Goal: Information Seeking & Learning: Learn about a topic

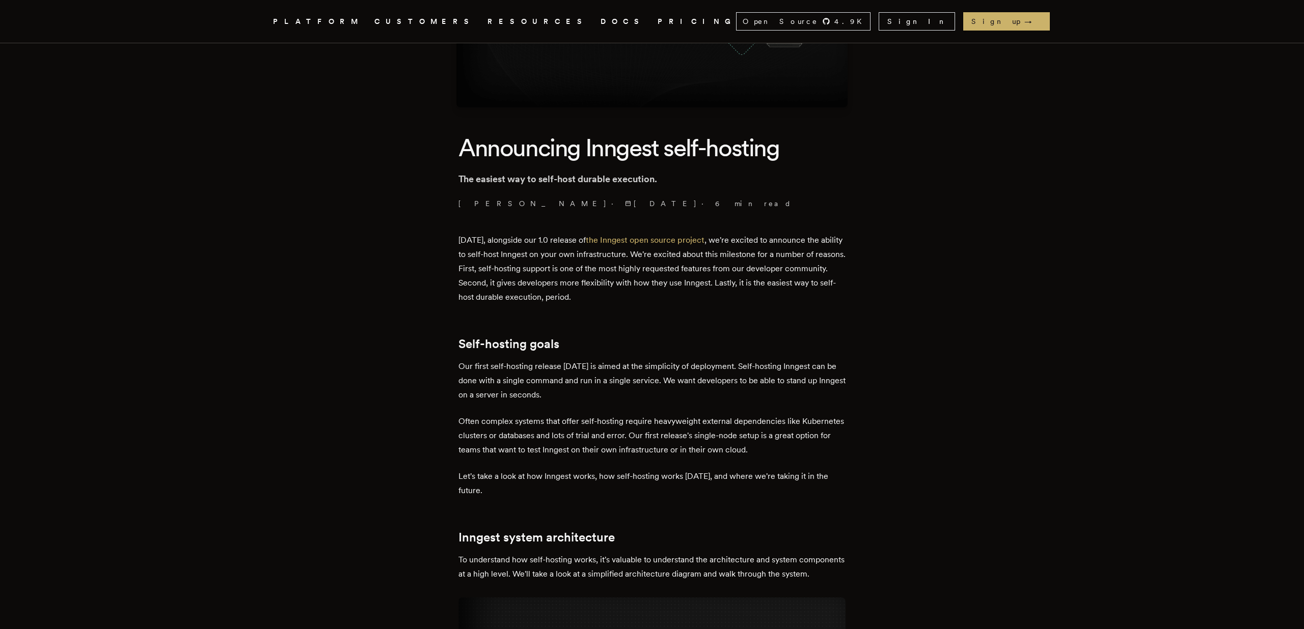
scroll to position [221, 0]
click at [600, 18] on link "DOCS" at bounding box center [622, 21] width 45 height 13
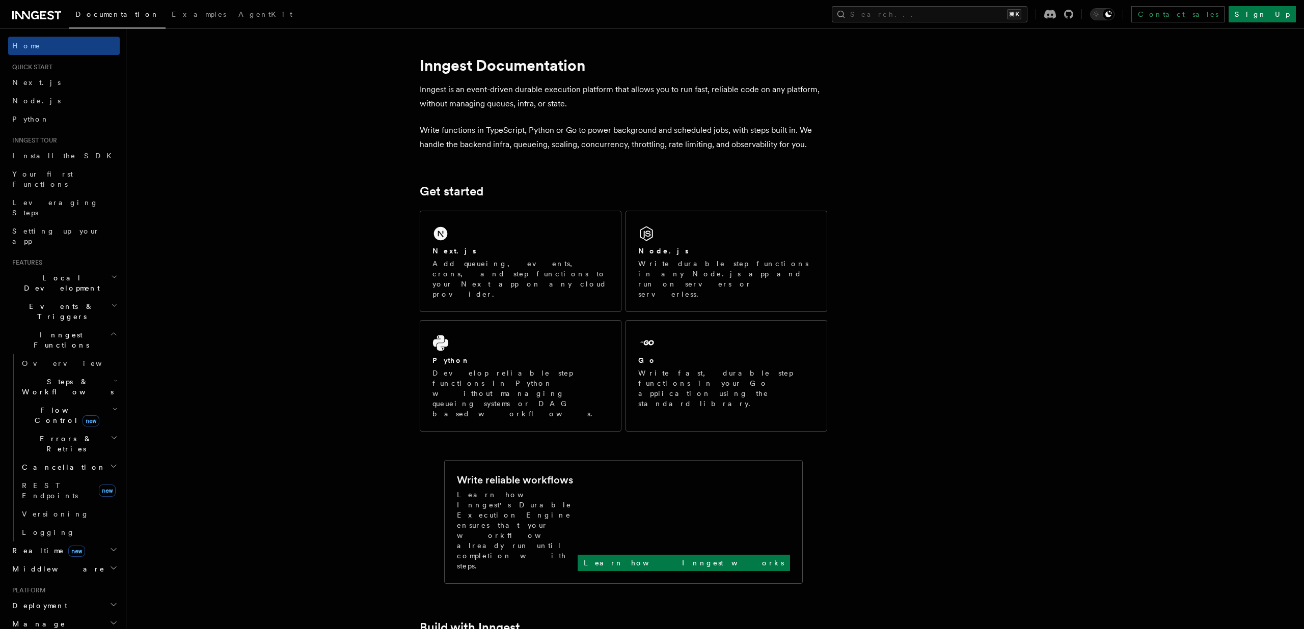
scroll to position [2, 0]
click at [970, 13] on button "Search... ⌘K" at bounding box center [930, 14] width 196 height 16
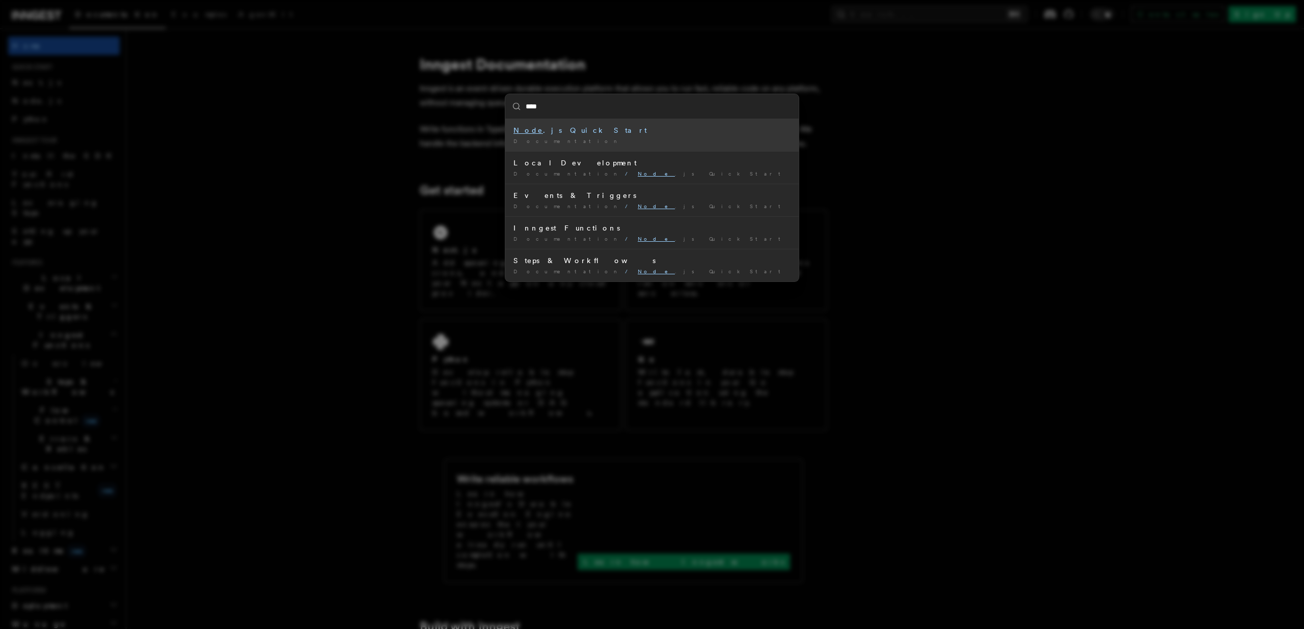
type input "*****"
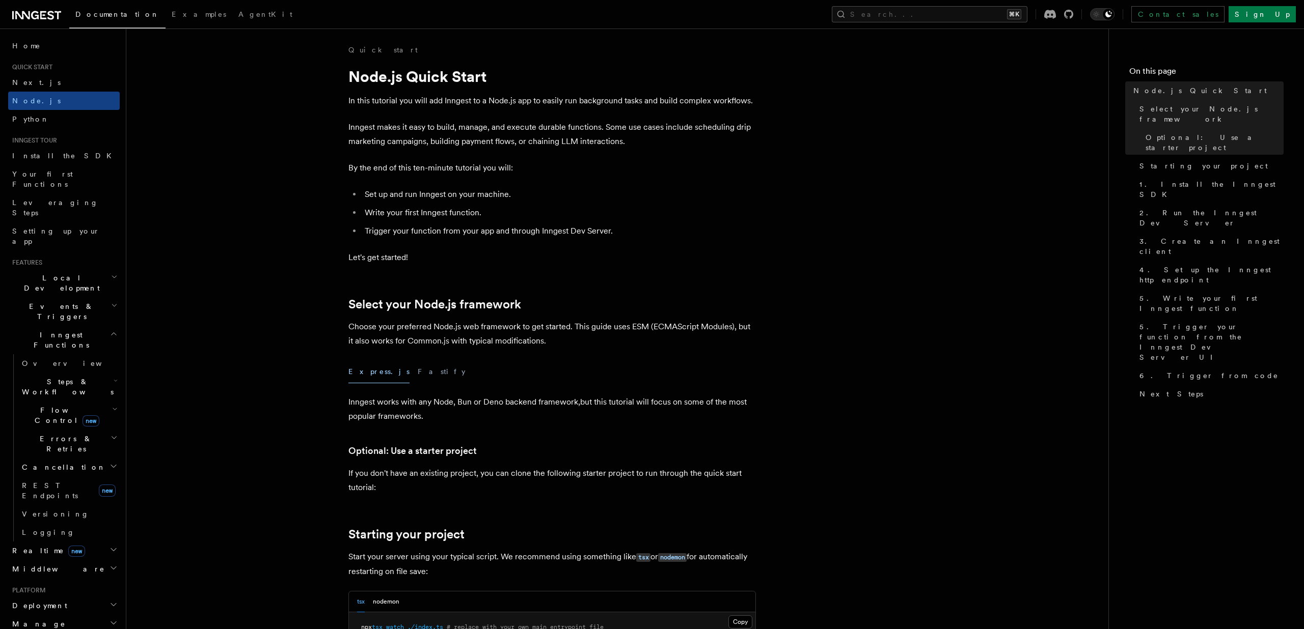
click at [101, 542] on h2 "Realtime new" at bounding box center [64, 551] width 112 height 18
click at [38, 482] on span "REST Endpoints" at bounding box center [50, 491] width 56 height 18
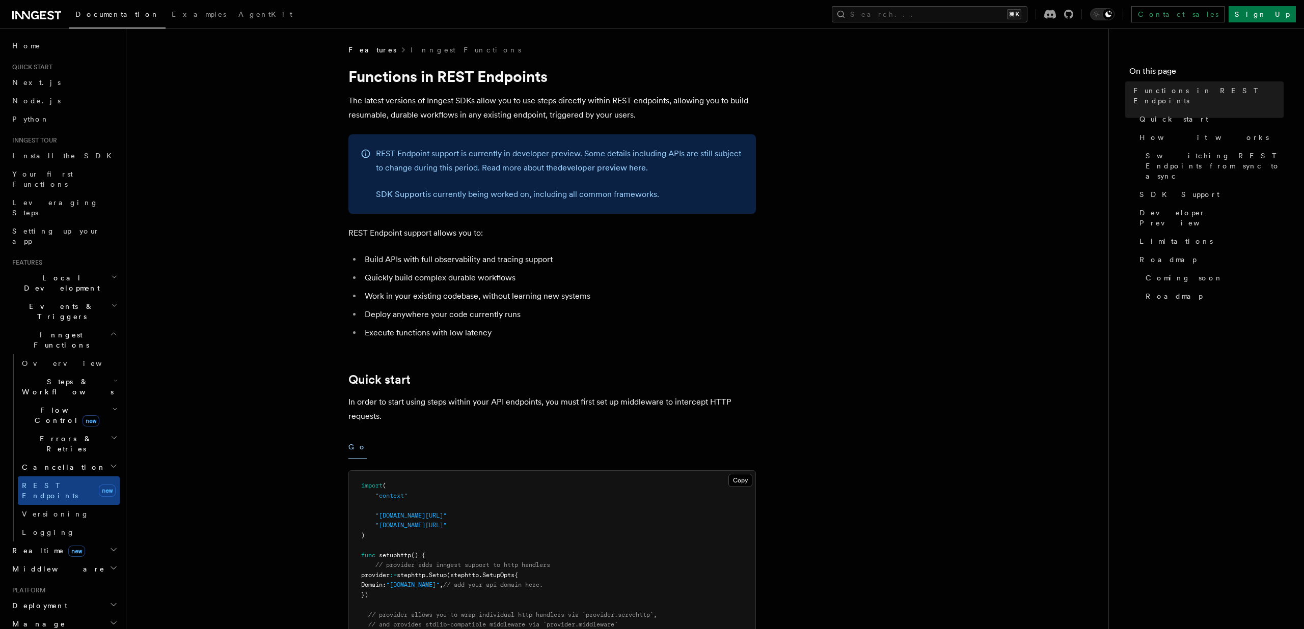
click at [43, 462] on span "Cancellation" at bounding box center [62, 467] width 88 height 10
click at [40, 462] on span "Cancellation" at bounding box center [62, 467] width 88 height 10
click at [41, 462] on span "Cancellation" at bounding box center [62, 467] width 88 height 10
click at [42, 482] on span "Overview" at bounding box center [84, 486] width 105 height 8
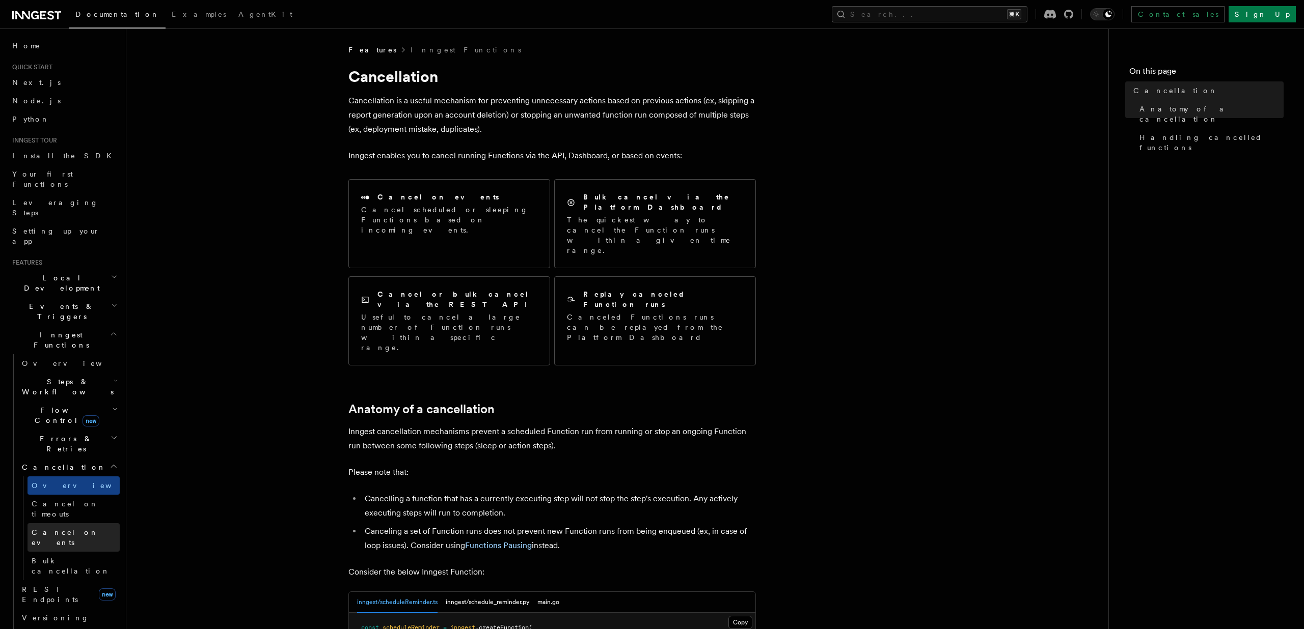
click at [48, 529] on span "Cancel on events" at bounding box center [65, 538] width 67 height 18
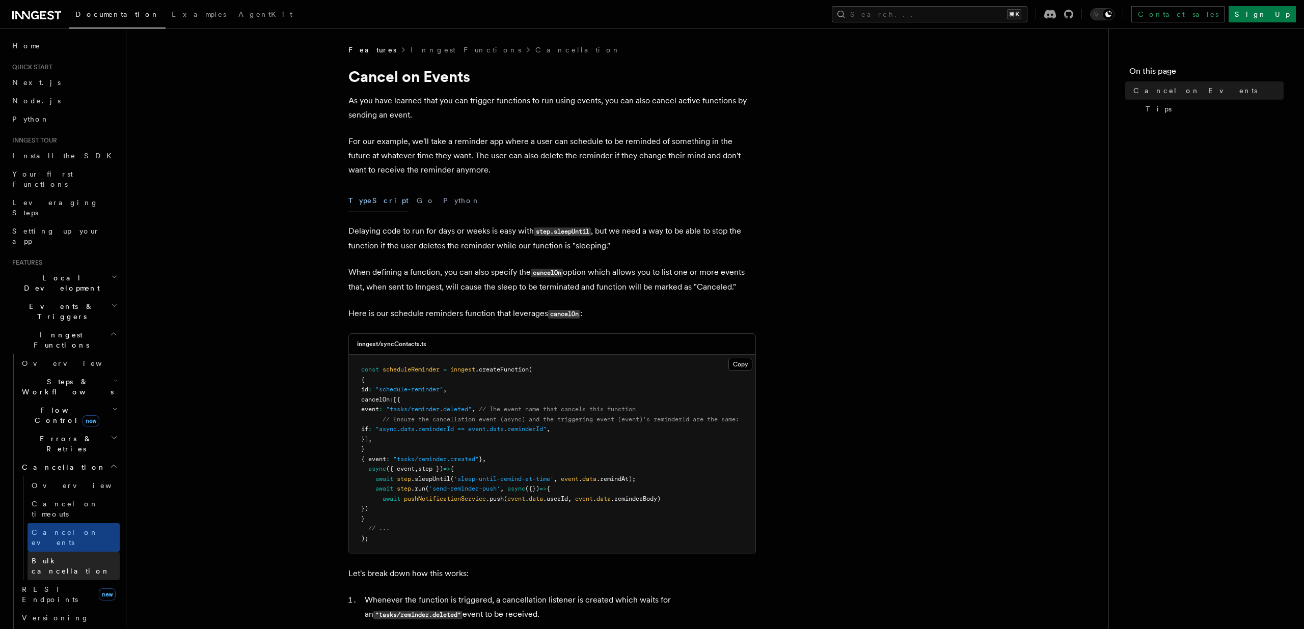
click at [56, 552] on link "Bulk cancellation" at bounding box center [73, 566] width 92 height 29
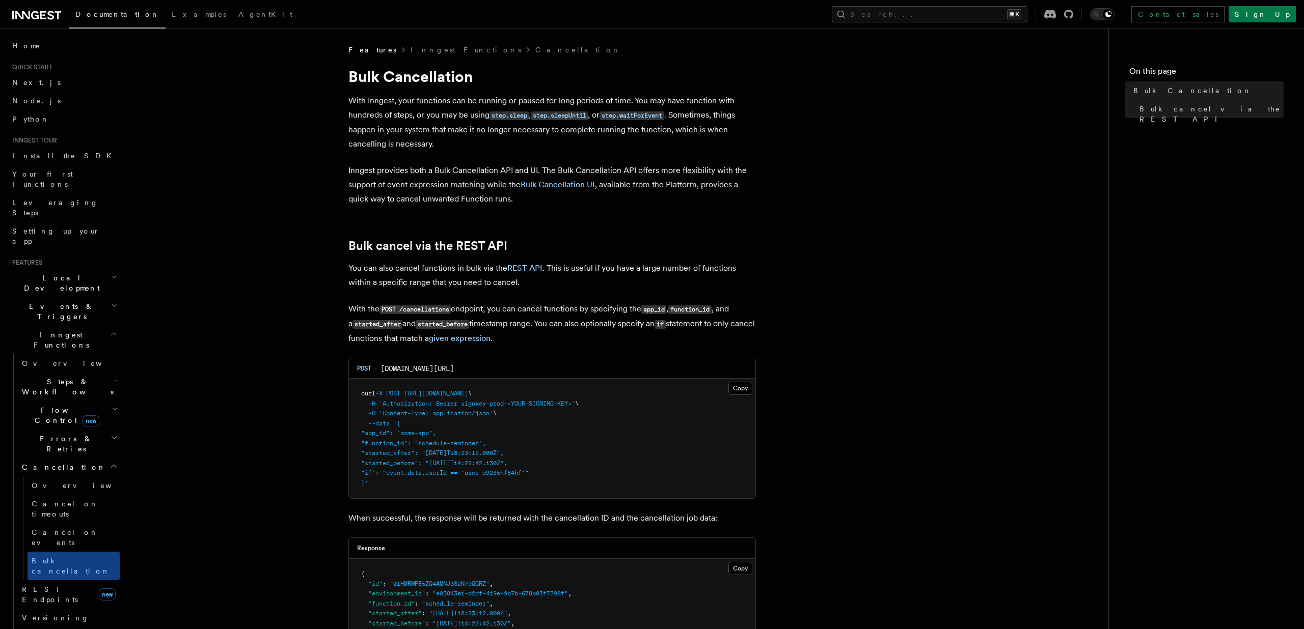
click at [45, 462] on span "Cancellation" at bounding box center [62, 467] width 88 height 10
click at [47, 434] on span "Errors & Retries" at bounding box center [64, 444] width 93 height 20
click at [46, 405] on span "Flow Control new" at bounding box center [65, 415] width 94 height 20
click at [48, 474] on span "Concurrency" at bounding box center [65, 478] width 67 height 8
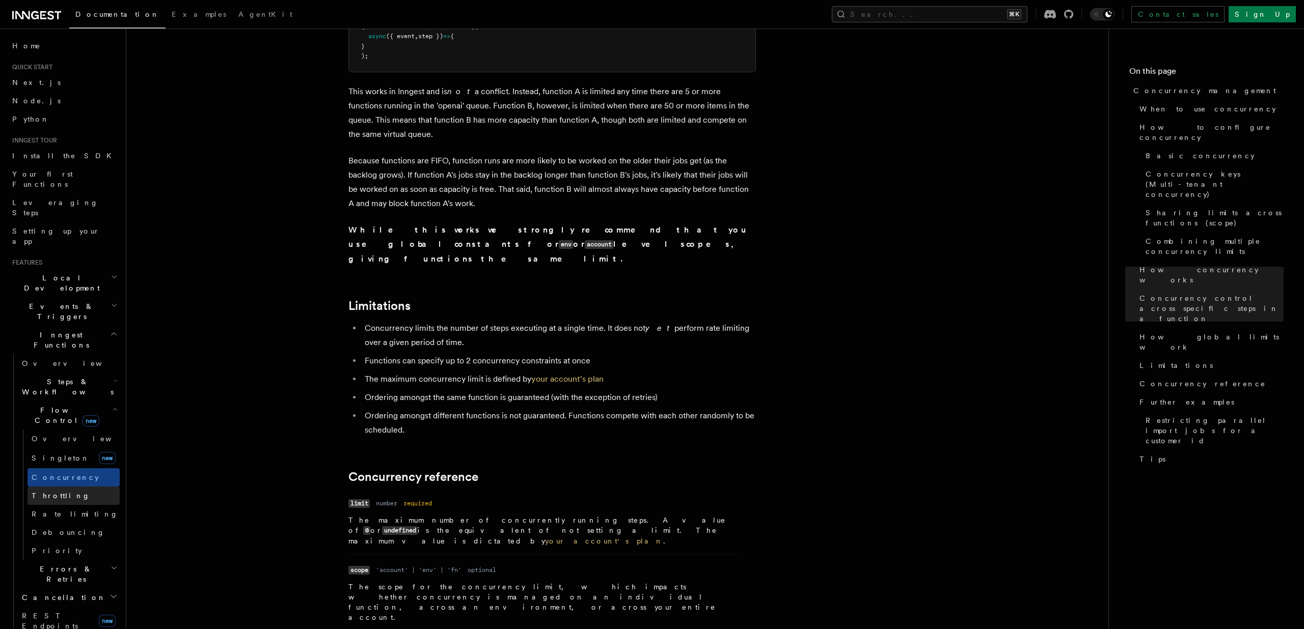
scroll to position [3114, 0]
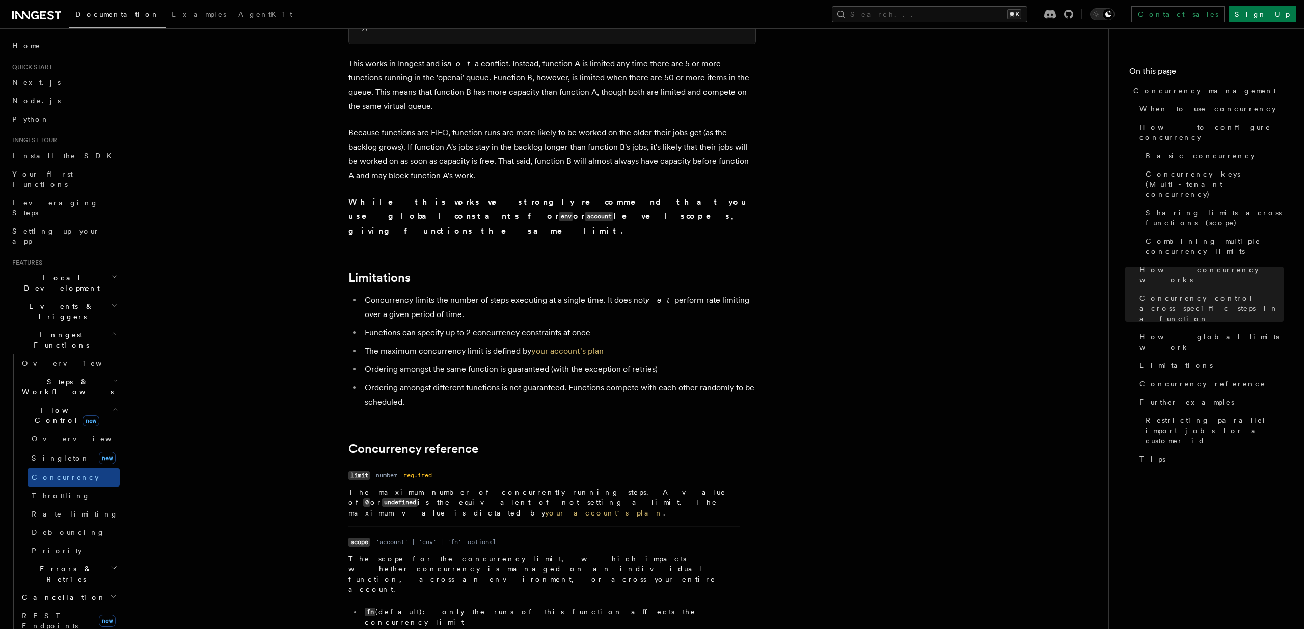
click at [58, 377] on span "Steps & Workflows" at bounding box center [66, 387] width 96 height 20
click at [59, 594] on span "User-defined Workflows" at bounding box center [78, 603] width 92 height 18
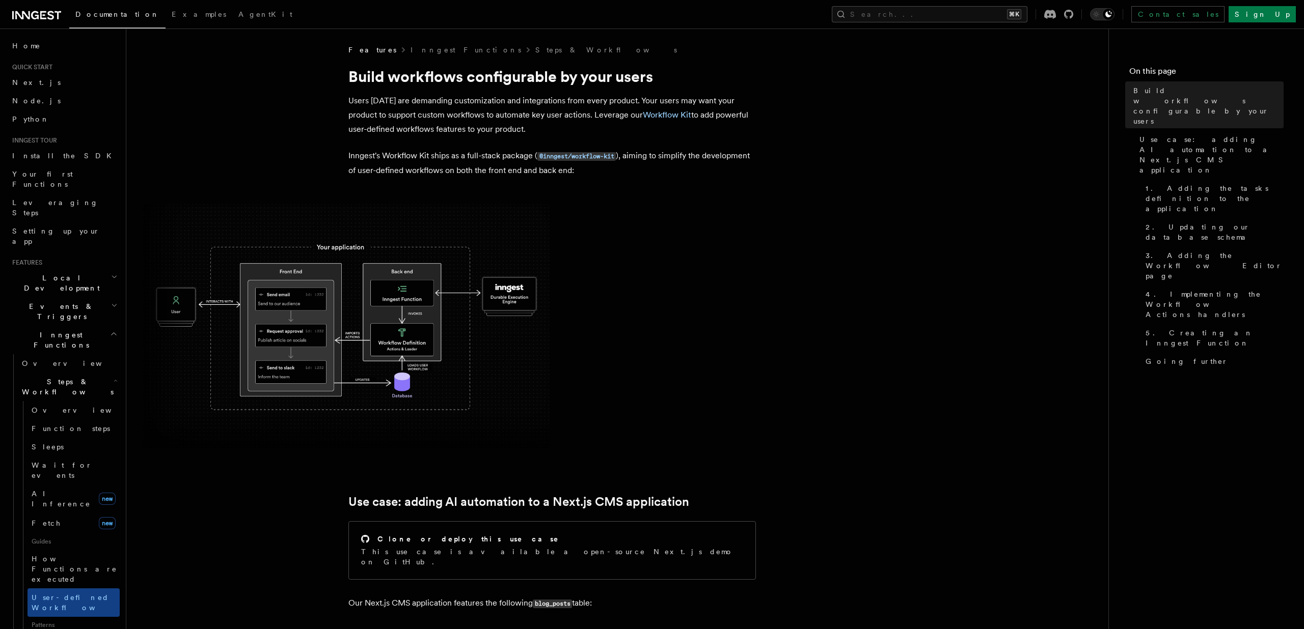
click at [111, 273] on icon "button" at bounding box center [114, 277] width 7 height 8
click at [114, 273] on icon "button" at bounding box center [114, 277] width 7 height 8
click at [112, 329] on icon "button" at bounding box center [114, 330] width 5 height 3
click at [114, 299] on icon "button" at bounding box center [114, 303] width 7 height 8
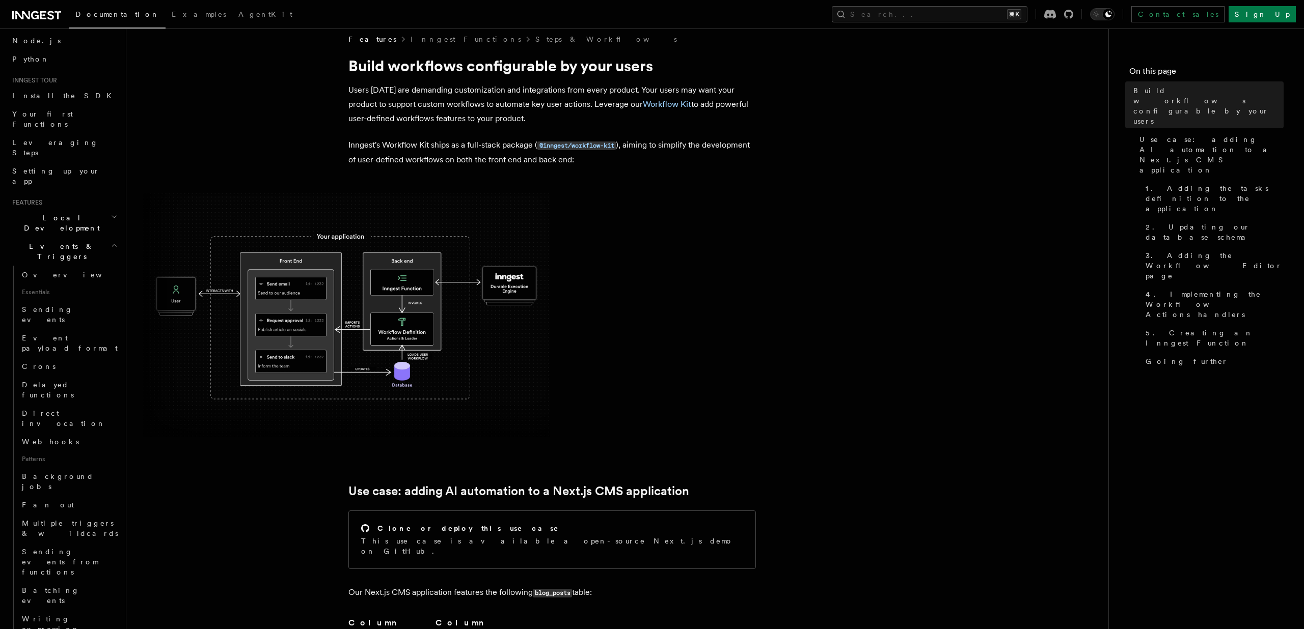
scroll to position [14, 0]
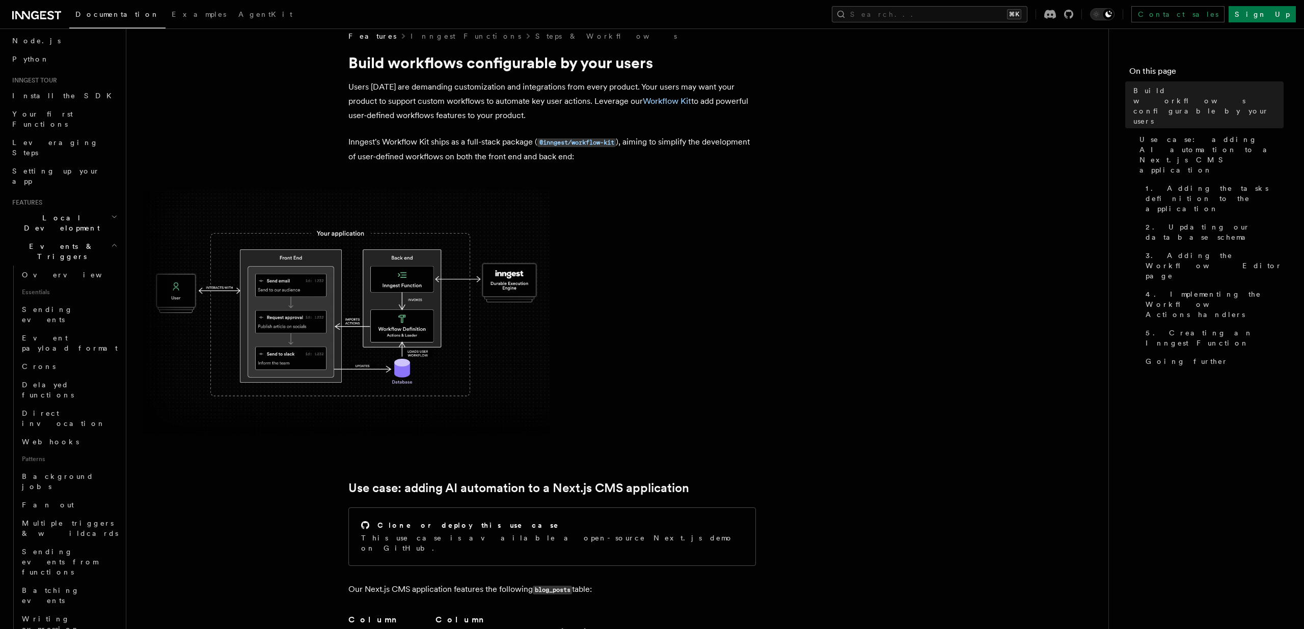
click at [113, 241] on icon "button" at bounding box center [114, 245] width 7 height 8
click at [113, 273] on icon "button" at bounding box center [114, 277] width 8 height 8
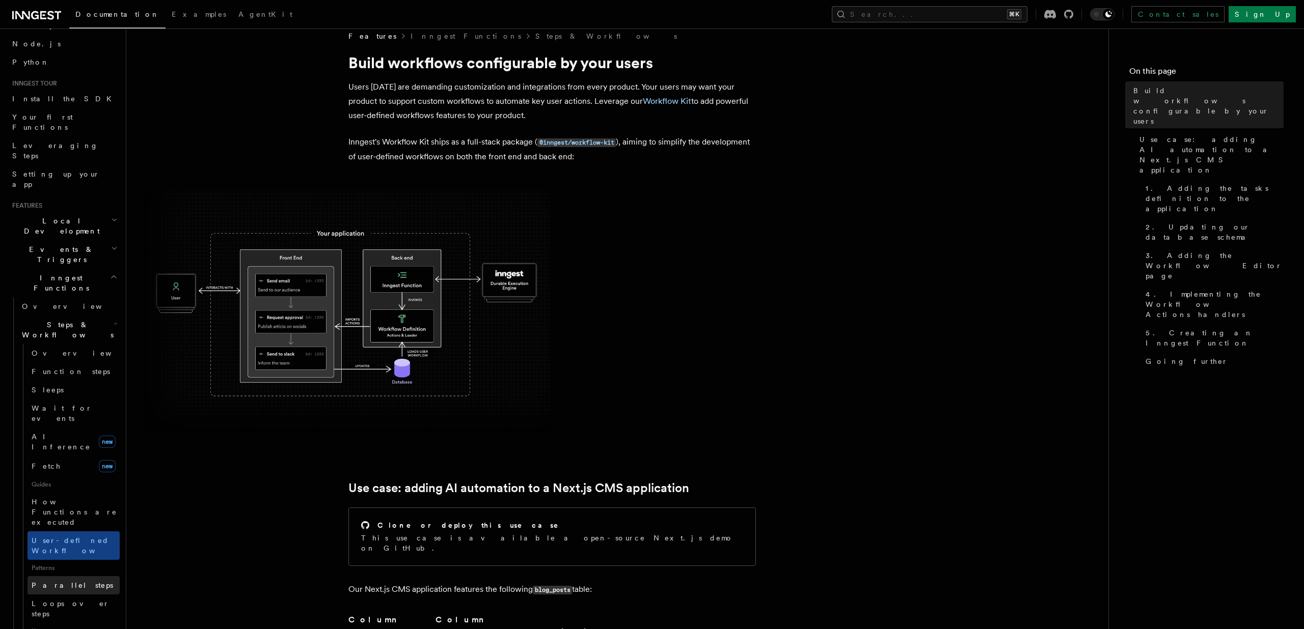
click at [61, 581] on span "Parallel steps" at bounding box center [72, 586] width 81 height 10
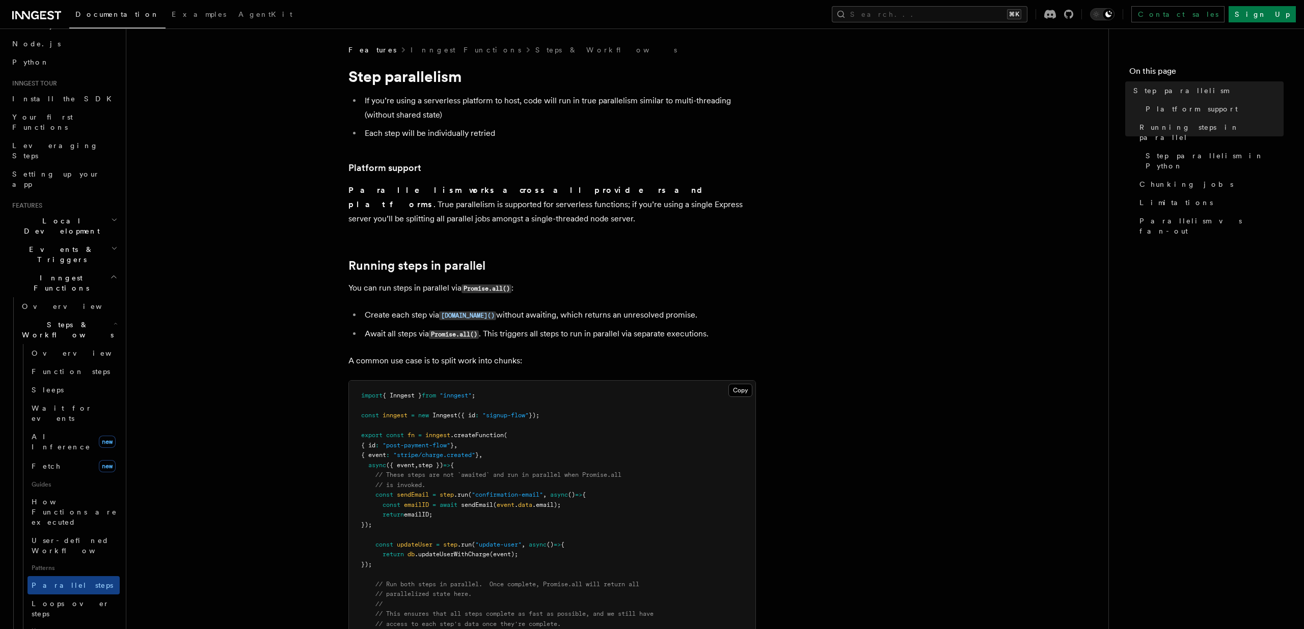
click at [115, 320] on icon "button" at bounding box center [116, 324] width 4 height 8
click at [113, 348] on icon "button" at bounding box center [115, 352] width 6 height 8
click at [70, 448] on link "Rate limiting" at bounding box center [73, 457] width 92 height 18
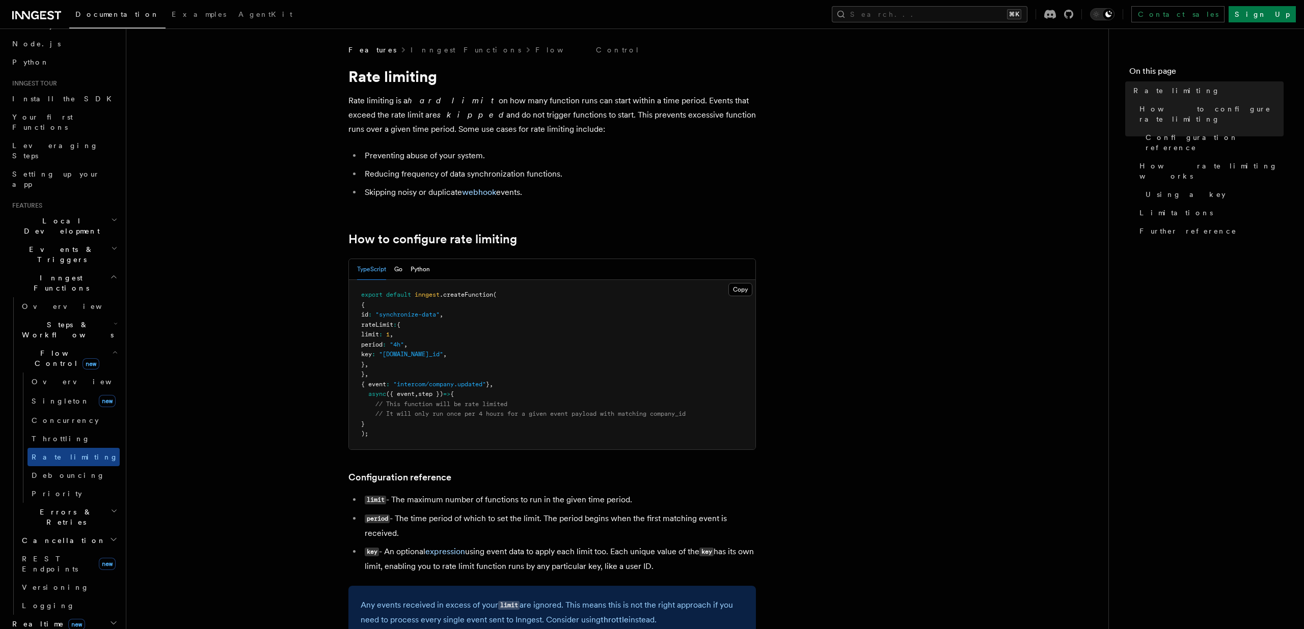
click at [113, 351] on icon "button" at bounding box center [115, 352] width 4 height 2
click at [113, 377] on icon "button" at bounding box center [114, 381] width 7 height 8
click at [113, 380] on icon "button" at bounding box center [114, 381] width 5 height 2
click at [114, 507] on icon "button" at bounding box center [113, 511] width 8 height 8
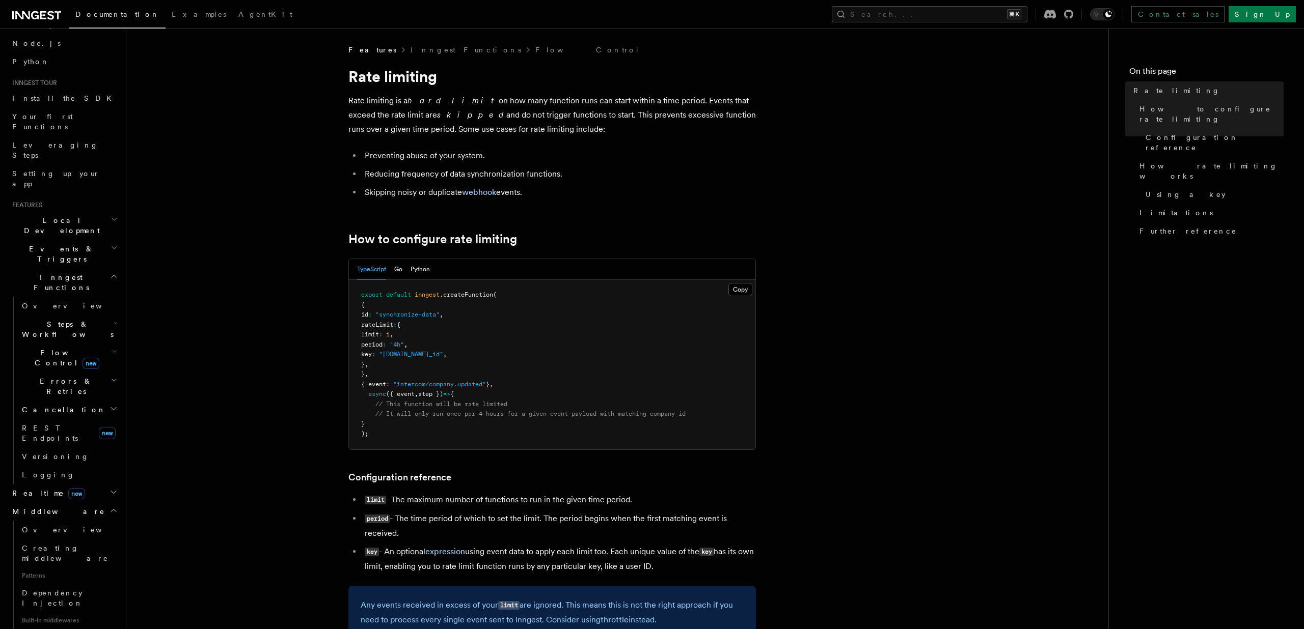
click at [114, 507] on icon "button" at bounding box center [113, 511] width 8 height 8
click at [75, 521] on link "Overview" at bounding box center [69, 530] width 102 height 18
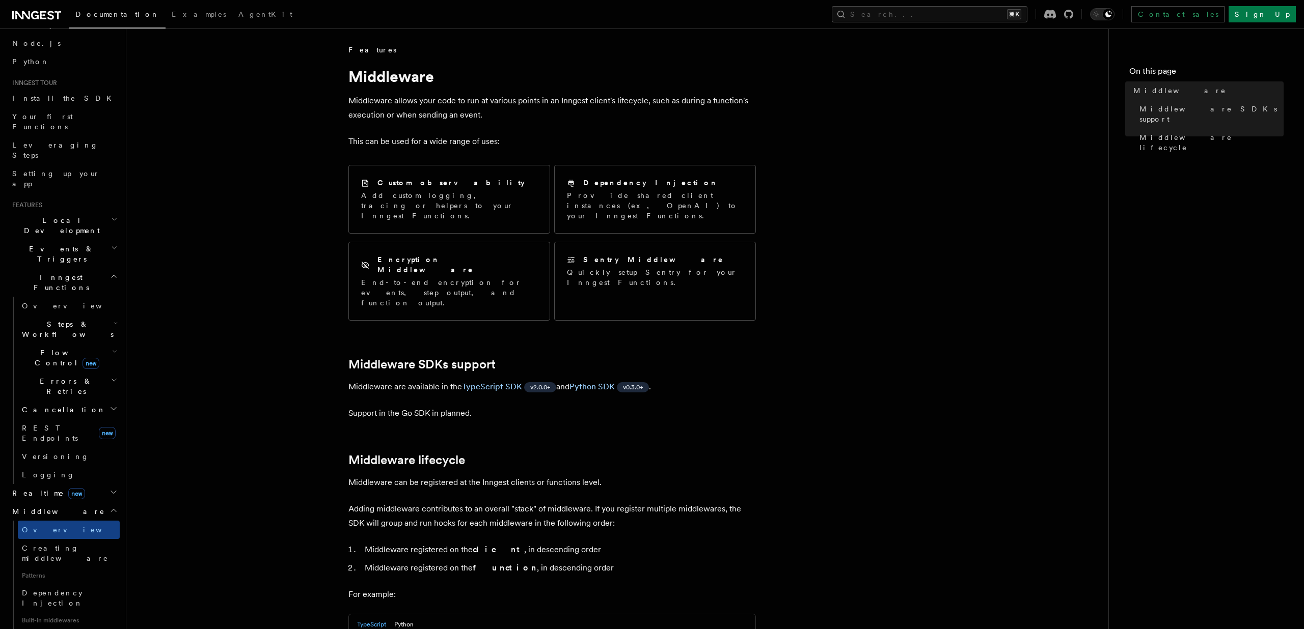
click at [115, 507] on icon "button" at bounding box center [113, 511] width 8 height 8
click at [114, 546] on icon "button" at bounding box center [113, 547] width 5 height 3
click at [114, 543] on icon "button" at bounding box center [113, 547] width 8 height 8
click at [114, 546] on icon "button" at bounding box center [113, 547] width 5 height 3
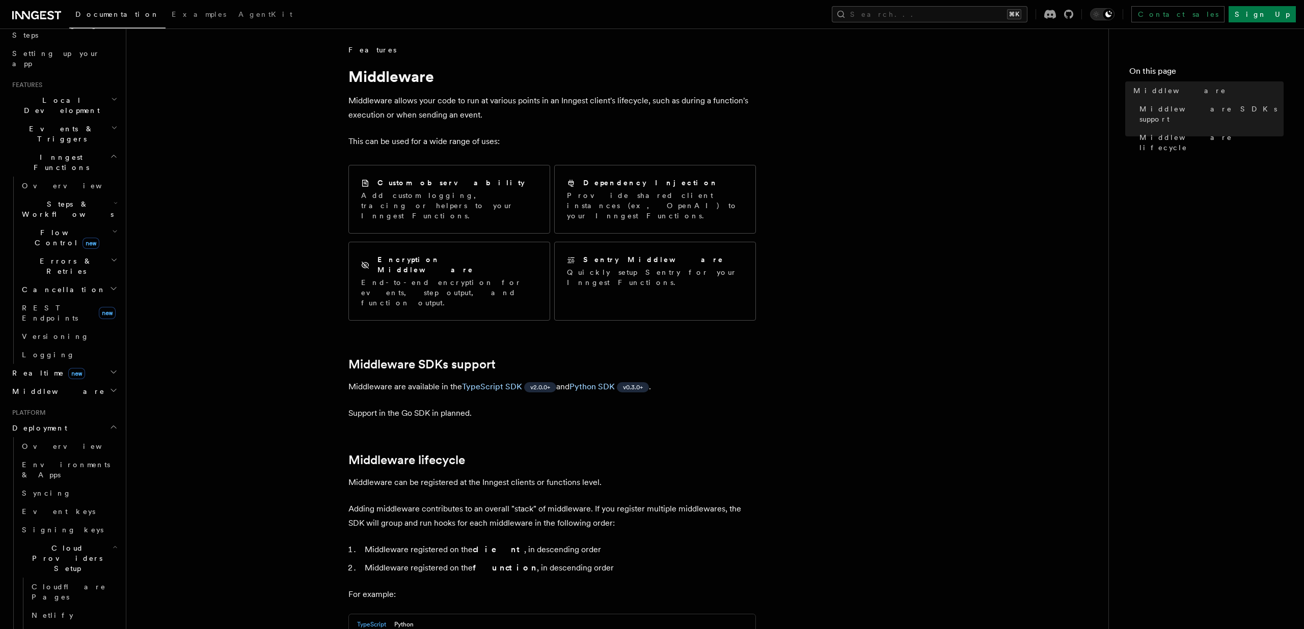
scroll to position [180, 0]
click at [114, 544] on icon "button" at bounding box center [115, 545] width 3 height 2
click at [78, 592] on link "Connect new" at bounding box center [69, 602] width 102 height 20
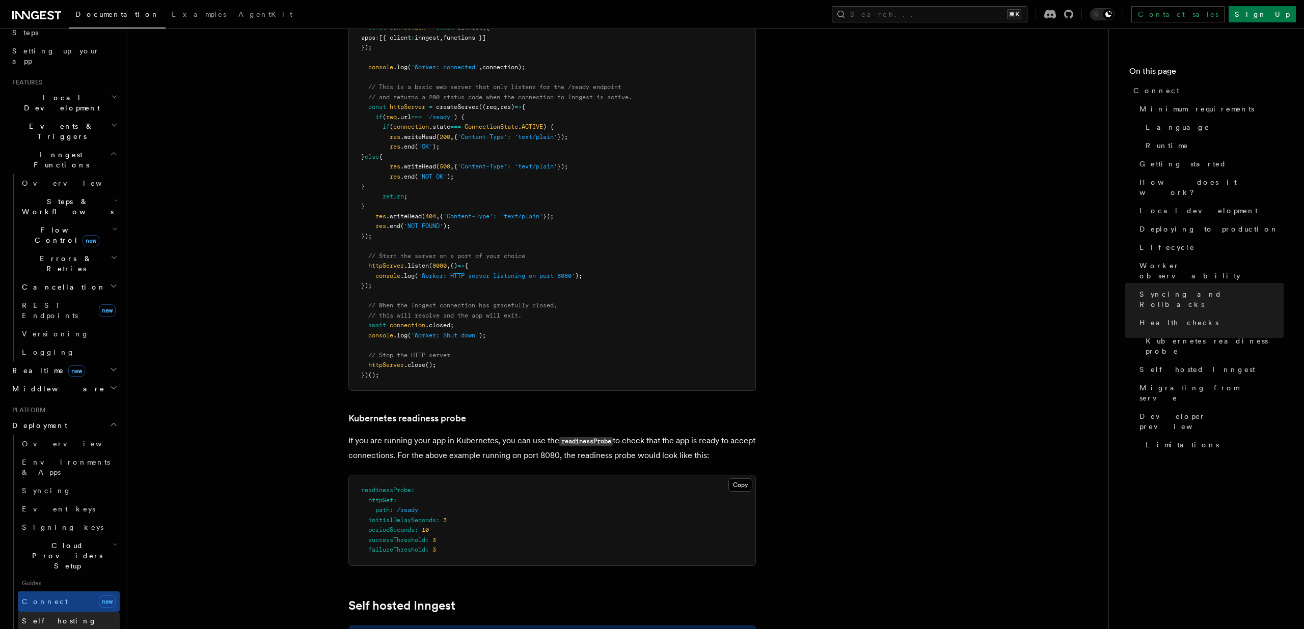
scroll to position [4520, 0]
click at [35, 617] on span "Self hosting" at bounding box center [59, 621] width 75 height 8
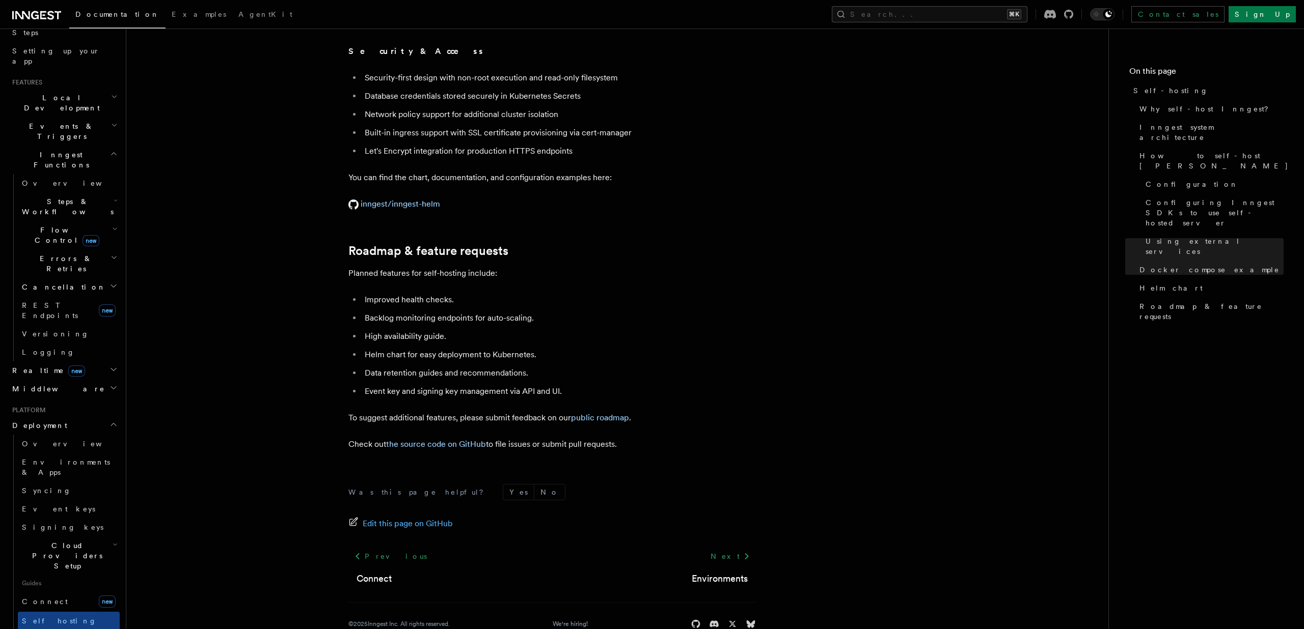
scroll to position [3742, 0]
click at [111, 629] on icon "button" at bounding box center [113, 639] width 8 height 8
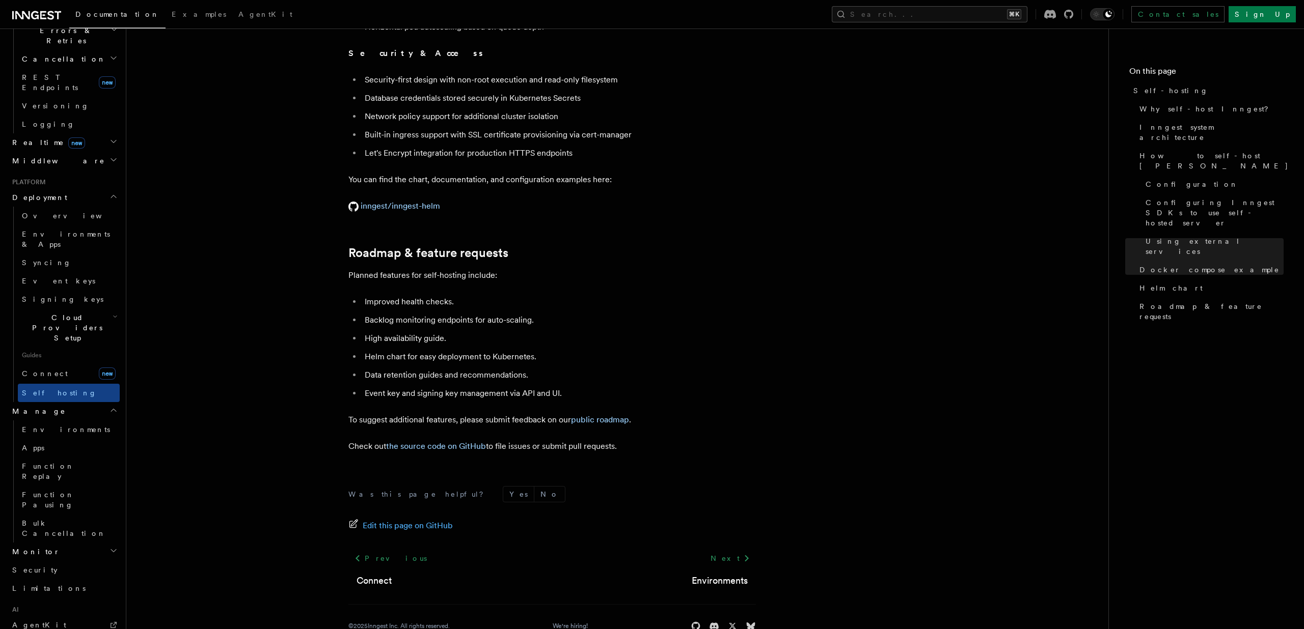
scroll to position [412, 0]
click at [53, 487] on span "Function Pausing" at bounding box center [48, 496] width 52 height 18
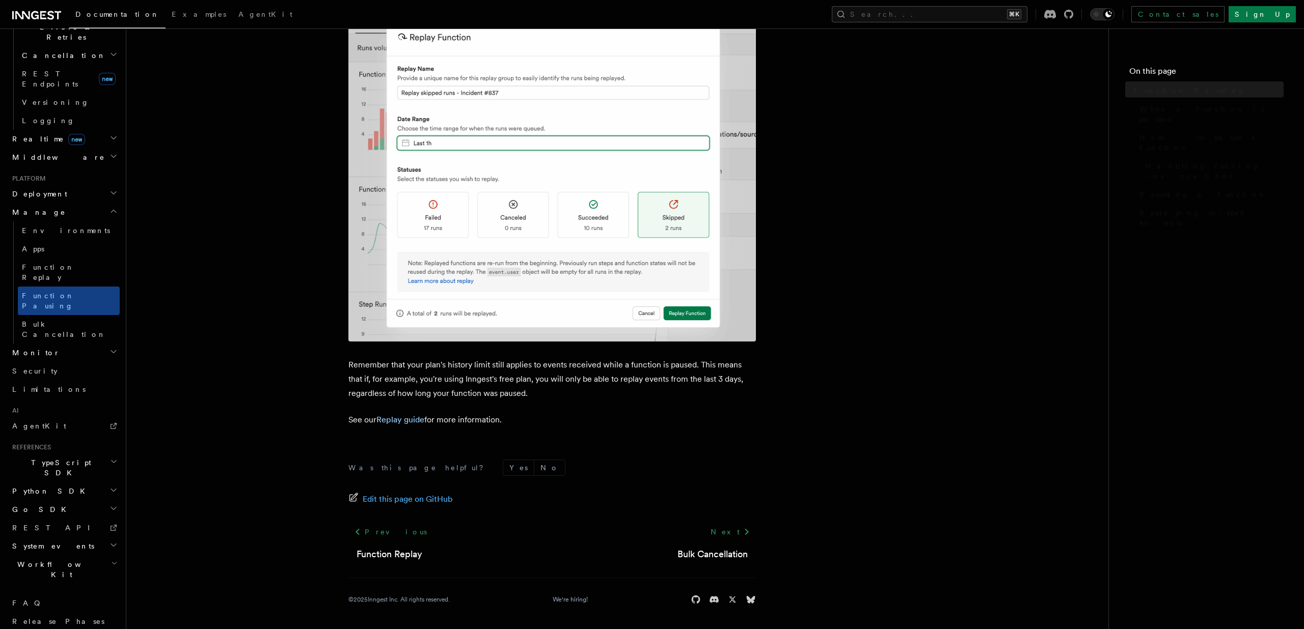
scroll to position [297, 0]
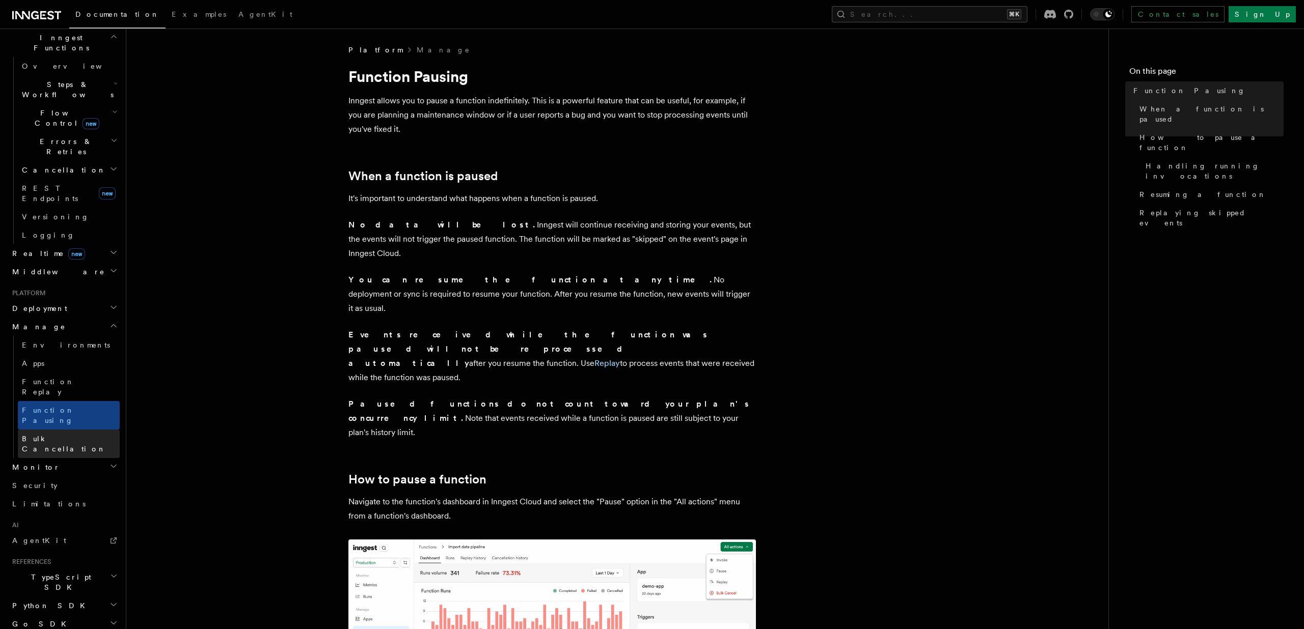
click at [65, 435] on span "Bulk Cancellation" at bounding box center [64, 444] width 84 height 18
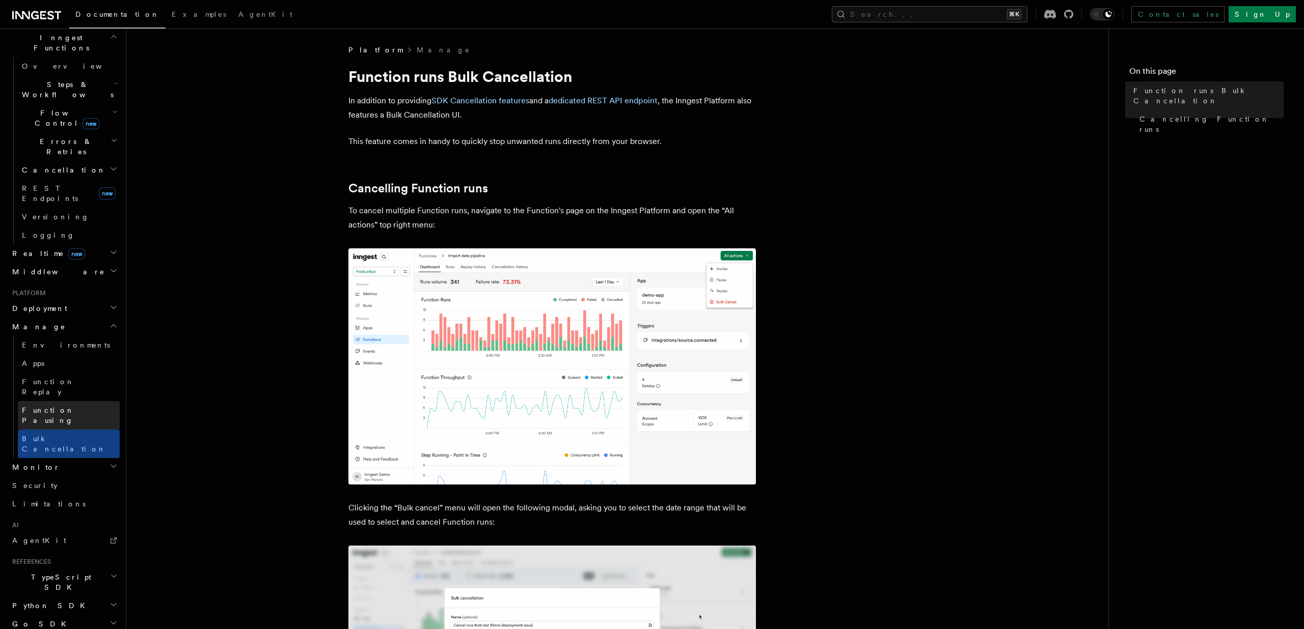
click at [49, 406] on span "Function Pausing" at bounding box center [48, 415] width 52 height 18
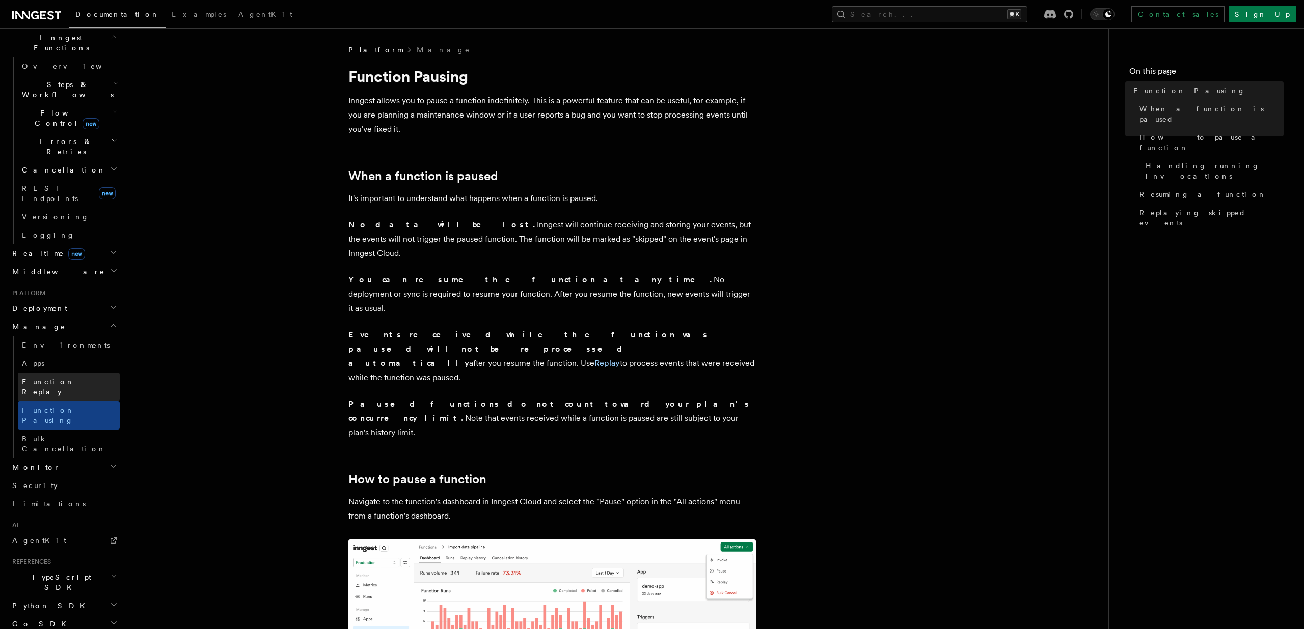
scroll to position [1, 0]
click at [42, 354] on link "Apps" at bounding box center [69, 363] width 102 height 18
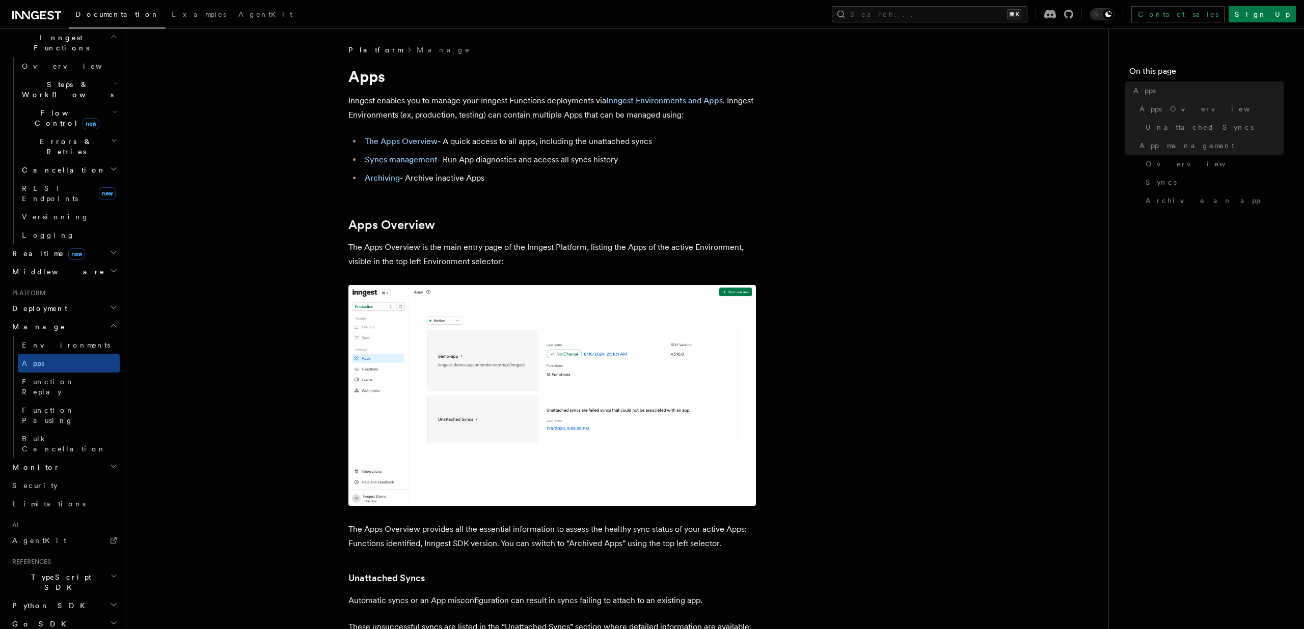
click at [46, 341] on span "Environments" at bounding box center [66, 345] width 88 height 8
